Goal: Task Accomplishment & Management: Use online tool/utility

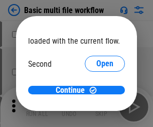
click at [97, 91] on span "Open" at bounding box center [105, 95] width 17 height 8
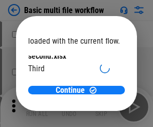
scroll to position [29, 0]
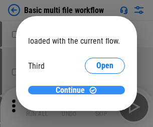
click at [73, 91] on span "Continue" at bounding box center [70, 91] width 29 height 8
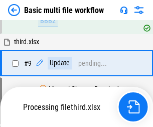
scroll to position [277, 0]
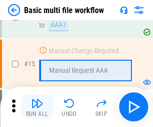
click at [37, 107] on img "button" at bounding box center [37, 104] width 12 height 12
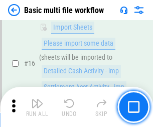
scroll to position [670, 0]
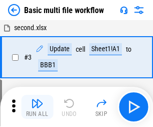
click at [37, 107] on img "button" at bounding box center [37, 104] width 12 height 12
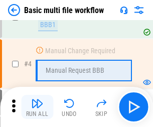
click at [37, 107] on img "button" at bounding box center [37, 104] width 12 height 12
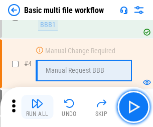
scroll to position [107, 0]
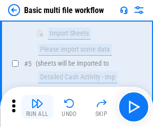
click at [37, 107] on img "button" at bounding box center [37, 104] width 12 height 12
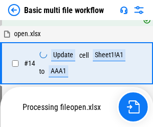
scroll to position [599, 0]
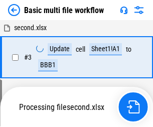
scroll to position [107, 0]
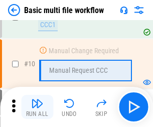
click at [37, 107] on img "button" at bounding box center [37, 104] width 12 height 12
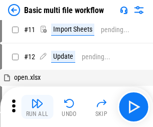
click at [37, 107] on img "button" at bounding box center [37, 104] width 12 height 12
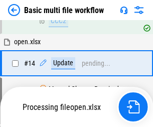
scroll to position [599, 0]
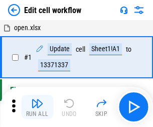
click at [37, 107] on img "button" at bounding box center [37, 104] width 12 height 12
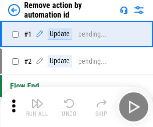
click at [37, 107] on img "button" at bounding box center [37, 104] width 12 height 12
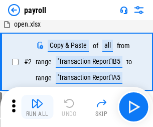
click at [37, 107] on img "button" at bounding box center [37, 104] width 12 height 12
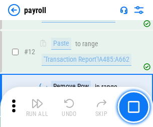
scroll to position [211, 0]
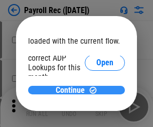
click at [73, 90] on span "Continue" at bounding box center [70, 91] width 29 height 8
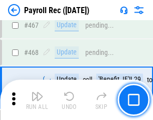
scroll to position [5362, 0]
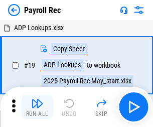
click at [37, 107] on img "button" at bounding box center [37, 104] width 12 height 12
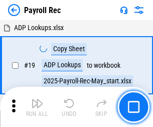
scroll to position [61, 0]
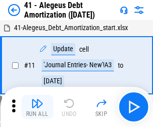
click at [37, 107] on img "button" at bounding box center [37, 104] width 12 height 12
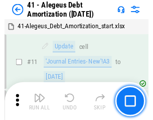
scroll to position [124, 0]
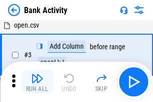
click at [37, 82] on img "button" at bounding box center [37, 78] width 12 height 12
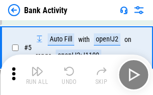
scroll to position [53, 0]
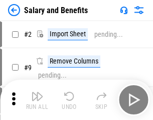
click at [37, 100] on img "button" at bounding box center [37, 96] width 12 height 12
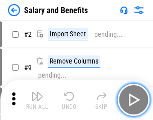
scroll to position [14, 0]
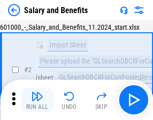
click at [37, 100] on img "button" at bounding box center [37, 96] width 12 height 12
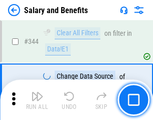
scroll to position [4711, 0]
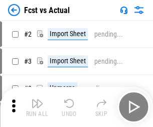
click at [37, 100] on img "button" at bounding box center [37, 104] width 12 height 12
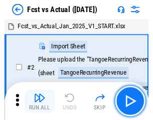
scroll to position [13, 0]
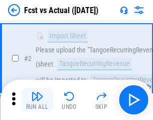
click at [37, 100] on img "button" at bounding box center [37, 96] width 12 height 12
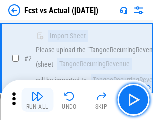
scroll to position [94, 0]
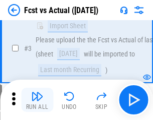
click at [37, 100] on img "button" at bounding box center [37, 96] width 12 height 12
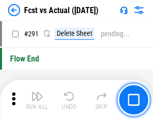
scroll to position [4761, 0]
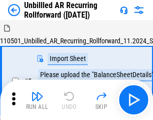
scroll to position [22, 0]
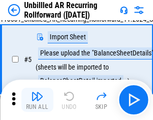
click at [37, 100] on img "button" at bounding box center [37, 96] width 12 height 12
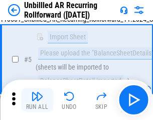
click at [37, 100] on img "button" at bounding box center [37, 96] width 12 height 12
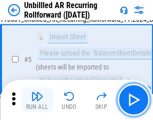
scroll to position [95, 0]
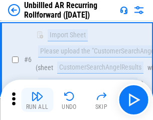
click at [37, 100] on img "button" at bounding box center [37, 96] width 12 height 12
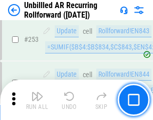
scroll to position [3417, 0]
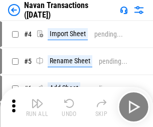
click at [37, 100] on img "button" at bounding box center [37, 104] width 12 height 12
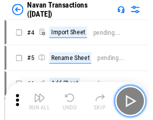
scroll to position [16, 0]
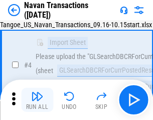
click at [37, 100] on img "button" at bounding box center [37, 96] width 12 height 12
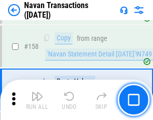
scroll to position [3262, 0]
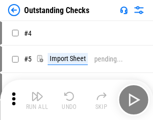
click at [37, 100] on img "button" at bounding box center [37, 96] width 12 height 12
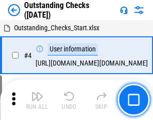
scroll to position [42, 0]
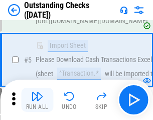
click at [37, 100] on img "button" at bounding box center [37, 96] width 12 height 12
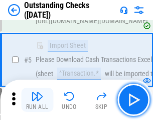
scroll to position [105, 0]
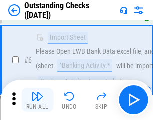
click at [37, 100] on img "button" at bounding box center [37, 96] width 12 height 12
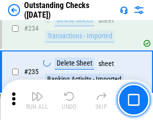
scroll to position [3055, 0]
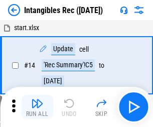
click at [37, 107] on img "button" at bounding box center [37, 104] width 12 height 12
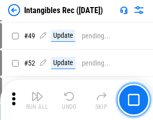
scroll to position [392, 0]
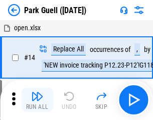
click at [37, 100] on img "button" at bounding box center [37, 96] width 12 height 12
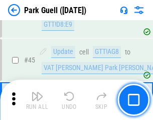
scroll to position [1258, 0]
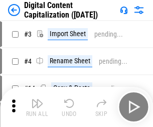
click at [37, 100] on img "button" at bounding box center [37, 104] width 12 height 12
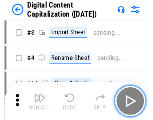
scroll to position [22, 0]
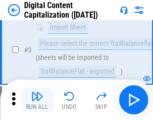
click at [37, 100] on img "button" at bounding box center [37, 96] width 12 height 12
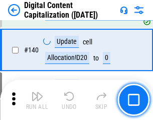
scroll to position [1059, 0]
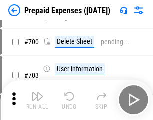
click at [37, 100] on img "button" at bounding box center [37, 96] width 12 height 12
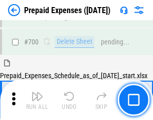
scroll to position [2707, 0]
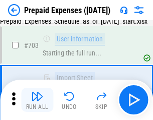
click at [37, 100] on img "button" at bounding box center [37, 96] width 12 height 12
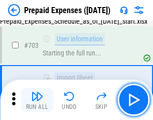
scroll to position [2766, 0]
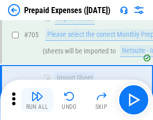
click at [37, 100] on img "button" at bounding box center [37, 96] width 12 height 12
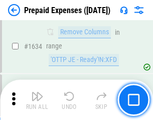
scroll to position [9795, 0]
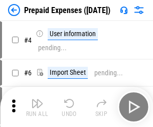
click at [37, 107] on img "button" at bounding box center [37, 104] width 12 height 12
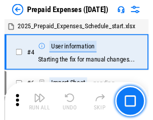
scroll to position [44, 0]
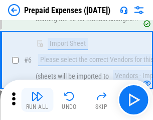
click at [37, 100] on img "button" at bounding box center [37, 96] width 12 height 12
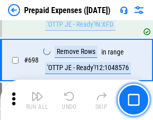
scroll to position [3503, 0]
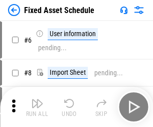
click at [37, 107] on img "button" at bounding box center [37, 104] width 12 height 12
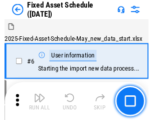
scroll to position [54, 0]
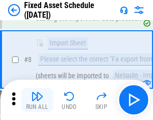
click at [37, 100] on img "button" at bounding box center [37, 96] width 12 height 12
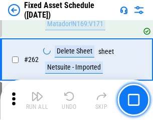
scroll to position [3206, 0]
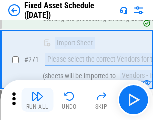
click at [37, 100] on img "button" at bounding box center [37, 96] width 12 height 12
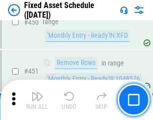
scroll to position [4497, 0]
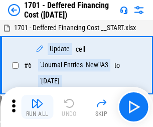
click at [37, 107] on img "button" at bounding box center [37, 104] width 12 height 12
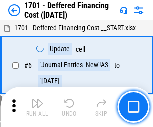
scroll to position [121, 0]
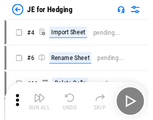
scroll to position [2, 0]
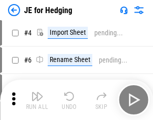
click at [37, 100] on img "button" at bounding box center [37, 96] width 12 height 12
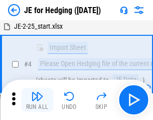
click at [37, 100] on img "button" at bounding box center [37, 96] width 12 height 12
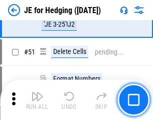
scroll to position [651, 0]
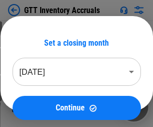
click at [37, 100] on img "button" at bounding box center [37, 104] width 12 height 12
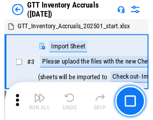
scroll to position [2, 0]
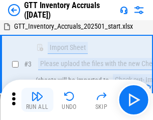
click at [37, 100] on img "button" at bounding box center [37, 96] width 12 height 12
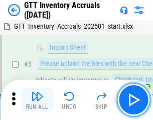
scroll to position [65, 0]
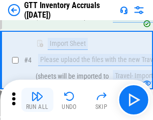
click at [37, 100] on img "button" at bounding box center [37, 96] width 12 height 12
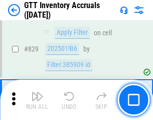
scroll to position [7636, 0]
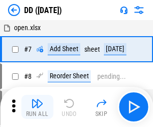
click at [37, 107] on img "button" at bounding box center [37, 104] width 12 height 12
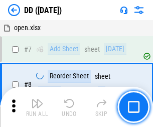
scroll to position [97, 0]
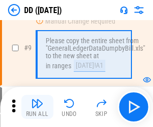
click at [37, 107] on img "button" at bounding box center [37, 104] width 12 height 12
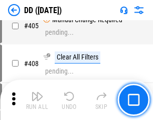
scroll to position [4501, 0]
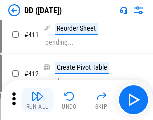
click at [37, 100] on img "button" at bounding box center [37, 96] width 12 height 12
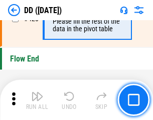
scroll to position [4815, 0]
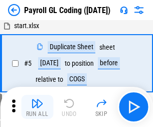
click at [37, 107] on img "button" at bounding box center [37, 104] width 12 height 12
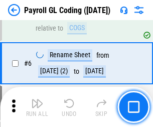
scroll to position [121, 0]
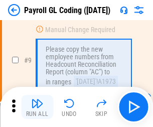
click at [37, 107] on img "button" at bounding box center [37, 104] width 12 height 12
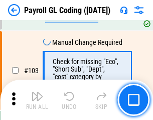
scroll to position [2360, 0]
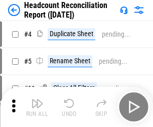
click at [37, 107] on img "button" at bounding box center [37, 104] width 12 height 12
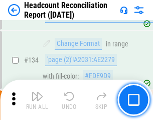
scroll to position [1209, 0]
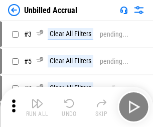
click at [37, 107] on img "button" at bounding box center [37, 104] width 12 height 12
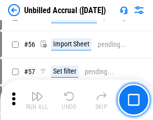
scroll to position [1050, 0]
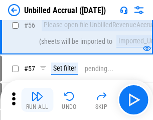
click at [37, 100] on img "button" at bounding box center [37, 96] width 12 height 12
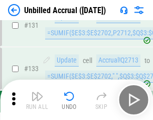
scroll to position [2997, 0]
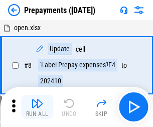
click at [37, 107] on img "button" at bounding box center [37, 104] width 12 height 12
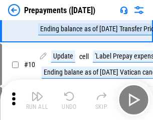
scroll to position [63, 0]
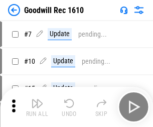
click at [37, 107] on img "button" at bounding box center [37, 104] width 12 height 12
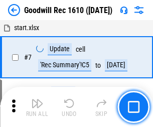
scroll to position [172, 0]
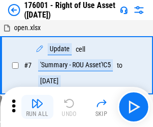
click at [37, 107] on img "button" at bounding box center [37, 104] width 12 height 12
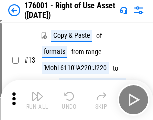
scroll to position [65, 0]
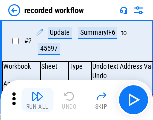
click at [37, 100] on img "button" at bounding box center [37, 96] width 12 height 12
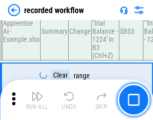
scroll to position [3145, 0]
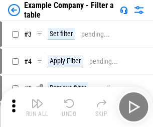
click at [37, 107] on img "button" at bounding box center [37, 104] width 12 height 12
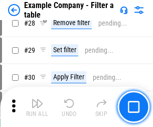
scroll to position [921, 0]
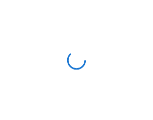
scroll to position [16, 0]
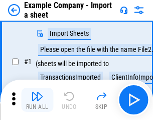
click at [37, 100] on img "button" at bounding box center [37, 96] width 12 height 12
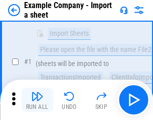
click at [37, 100] on img "button" at bounding box center [37, 96] width 12 height 12
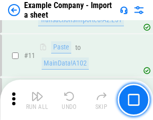
scroll to position [222, 0]
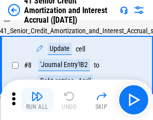
click at [37, 100] on img "button" at bounding box center [37, 96] width 12 height 12
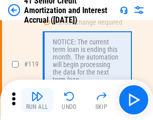
click at [37, 100] on img "button" at bounding box center [37, 96] width 12 height 12
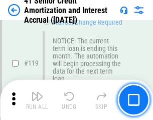
scroll to position [949, 0]
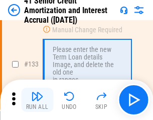
click at [37, 100] on img "button" at bounding box center [37, 96] width 12 height 12
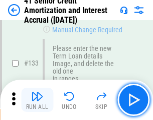
scroll to position [1051, 0]
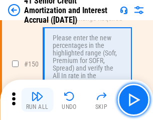
click at [37, 100] on img "button" at bounding box center [37, 96] width 12 height 12
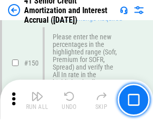
scroll to position [1157, 0]
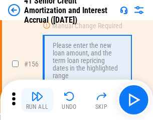
click at [37, 100] on img "button" at bounding box center [37, 96] width 12 height 12
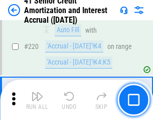
scroll to position [2253, 0]
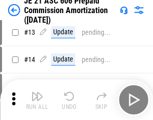
click at [37, 100] on img "button" at bounding box center [37, 96] width 12 height 12
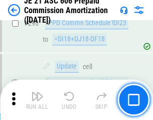
scroll to position [1851, 0]
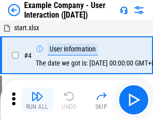
click at [37, 100] on img "button" at bounding box center [37, 96] width 12 height 12
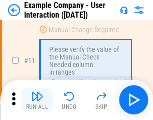
click at [37, 100] on img "button" at bounding box center [37, 96] width 12 height 12
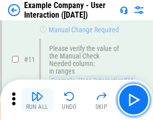
scroll to position [218, 0]
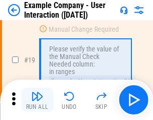
click at [37, 100] on img "button" at bounding box center [37, 96] width 12 height 12
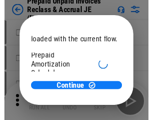
scroll to position [60, 0]
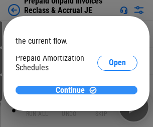
click at [73, 90] on span "Continue" at bounding box center [70, 91] width 29 height 8
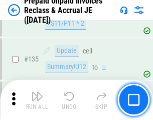
scroll to position [1304, 0]
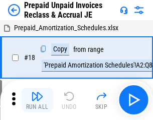
click at [37, 100] on img "button" at bounding box center [37, 96] width 12 height 12
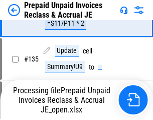
scroll to position [770, 0]
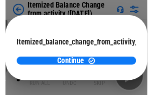
scroll to position [73, 0]
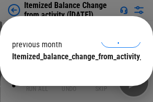
click at [73, 73] on span "Continue" at bounding box center [70, 77] width 29 height 8
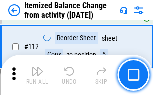
scroll to position [1683, 0]
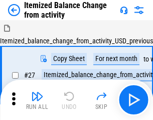
scroll to position [16, 0]
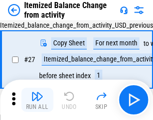
click at [37, 100] on img "button" at bounding box center [37, 96] width 12 height 12
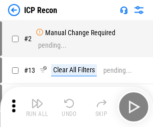
scroll to position [5, 0]
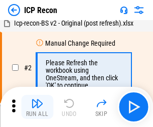
click at [37, 107] on img "button" at bounding box center [37, 104] width 12 height 12
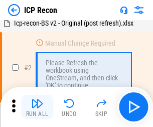
click at [37, 107] on img "button" at bounding box center [37, 104] width 12 height 12
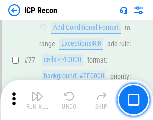
scroll to position [904, 0]
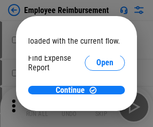
click at [97, 117] on span "Open" at bounding box center [105, 121] width 17 height 8
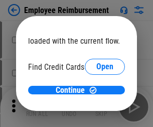
scroll to position [59, 0]
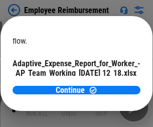
click at [112, 85] on span "Open" at bounding box center [120, 89] width 17 height 8
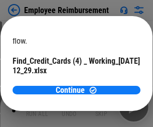
scroll to position [105, 0]
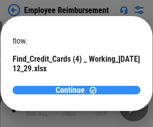
click at [73, 90] on span "Continue" at bounding box center [70, 91] width 29 height 8
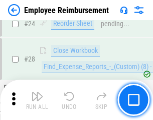
scroll to position [470, 0]
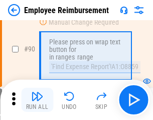
click at [37, 100] on img "button" at bounding box center [37, 96] width 12 height 12
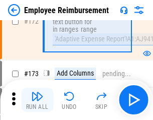
click at [37, 100] on img "button" at bounding box center [37, 96] width 12 height 12
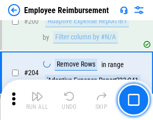
scroll to position [2545, 0]
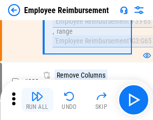
click at [37, 100] on img "button" at bounding box center [37, 96] width 12 height 12
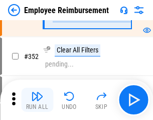
click at [37, 100] on img "button" at bounding box center [37, 96] width 12 height 12
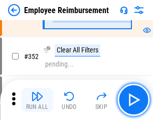
scroll to position [5186, 0]
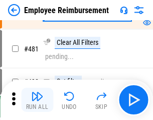
click at [37, 100] on img "button" at bounding box center [37, 96] width 12 height 12
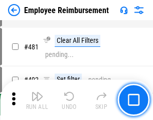
scroll to position [6151, 0]
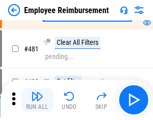
click at [37, 100] on img "button" at bounding box center [37, 96] width 12 height 12
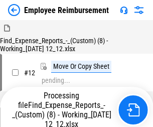
scroll to position [34, 0]
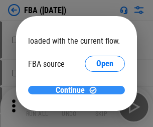
click at [73, 91] on span "Continue" at bounding box center [70, 91] width 29 height 8
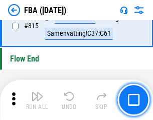
scroll to position [9006, 0]
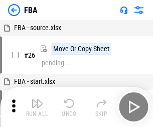
scroll to position [10, 0]
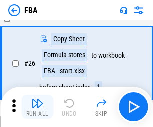
click at [37, 107] on img "button" at bounding box center [37, 104] width 12 height 12
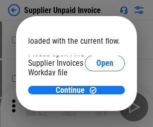
scroll to position [69, 0]
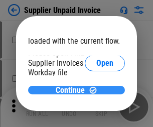
click at [73, 90] on span "Continue" at bounding box center [70, 91] width 29 height 8
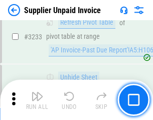
scroll to position [24501, 0]
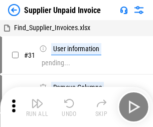
scroll to position [33, 0]
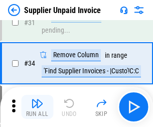
click at [37, 107] on img "button" at bounding box center [37, 104] width 12 height 12
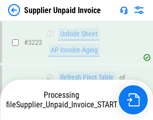
scroll to position [24380, 0]
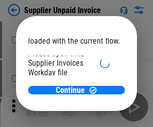
scroll to position [69, 0]
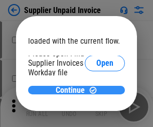
click at [73, 90] on span "Continue" at bounding box center [70, 91] width 29 height 8
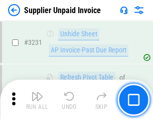
scroll to position [24501, 0]
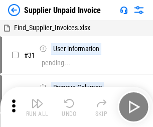
scroll to position [33, 0]
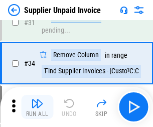
click at [37, 107] on img "button" at bounding box center [37, 104] width 12 height 12
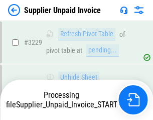
scroll to position [24466, 0]
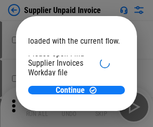
scroll to position [69, 0]
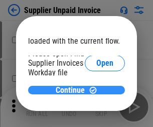
click at [73, 90] on span "Continue" at bounding box center [70, 91] width 29 height 8
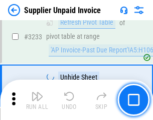
scroll to position [24501, 0]
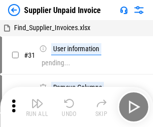
scroll to position [33, 0]
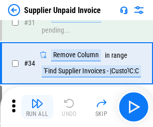
click at [37, 107] on img "button" at bounding box center [37, 104] width 12 height 12
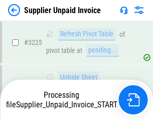
scroll to position [24466, 0]
